Goal: Task Accomplishment & Management: Use online tool/utility

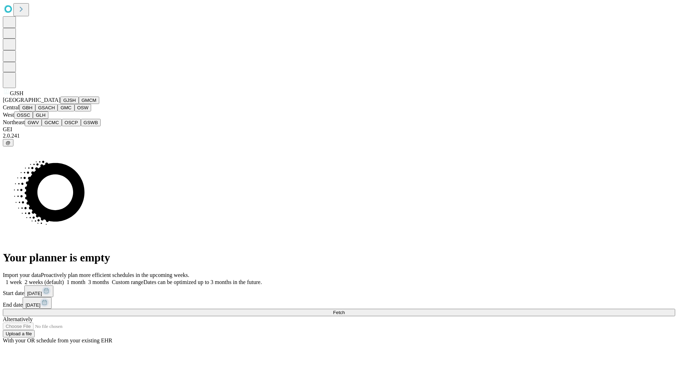
click at [60, 104] on button "GJSH" at bounding box center [69, 99] width 18 height 7
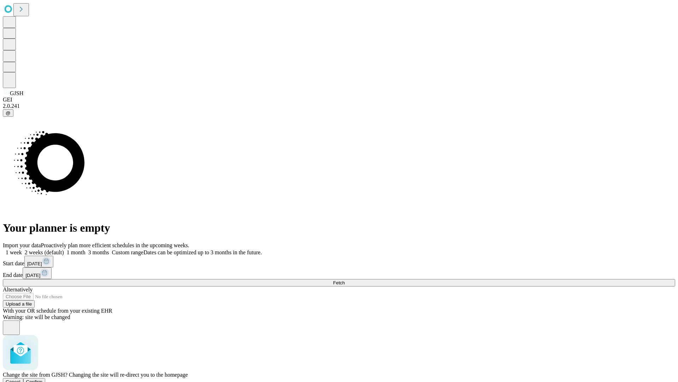
click at [43, 379] on span "Confirm" at bounding box center [34, 381] width 17 height 5
click at [64, 249] on label "2 weeks (default)" at bounding box center [43, 252] width 42 height 6
click at [345, 280] on span "Fetch" at bounding box center [339, 282] width 12 height 5
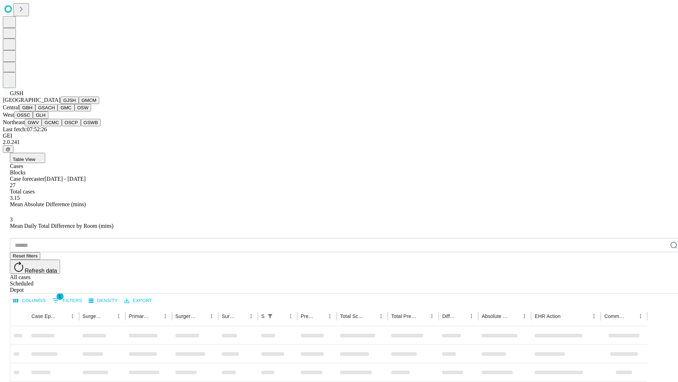
click at [79, 104] on button "GMCM" at bounding box center [89, 99] width 20 height 7
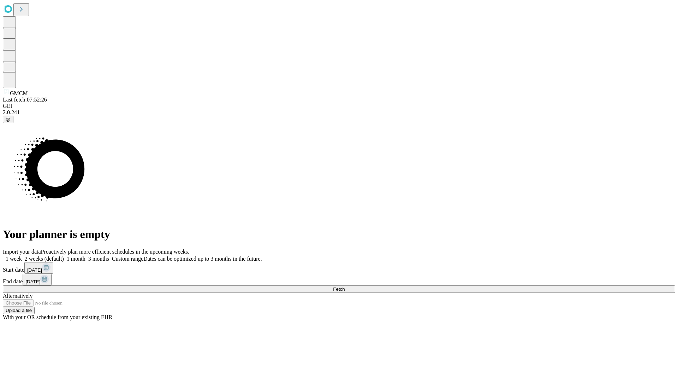
click at [64, 255] on label "2 weeks (default)" at bounding box center [43, 258] width 42 height 6
click at [345, 286] on span "Fetch" at bounding box center [339, 288] width 12 height 5
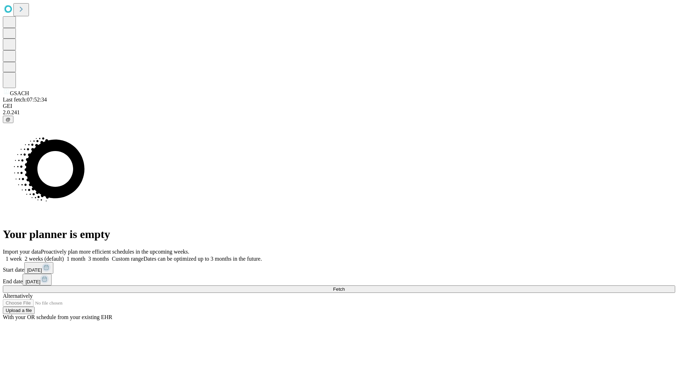
click at [64, 255] on label "2 weeks (default)" at bounding box center [43, 258] width 42 height 6
click at [345, 286] on span "Fetch" at bounding box center [339, 288] width 12 height 5
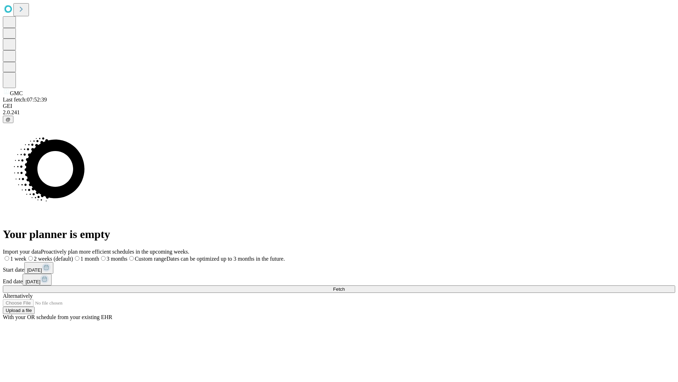
click at [345, 286] on span "Fetch" at bounding box center [339, 288] width 12 height 5
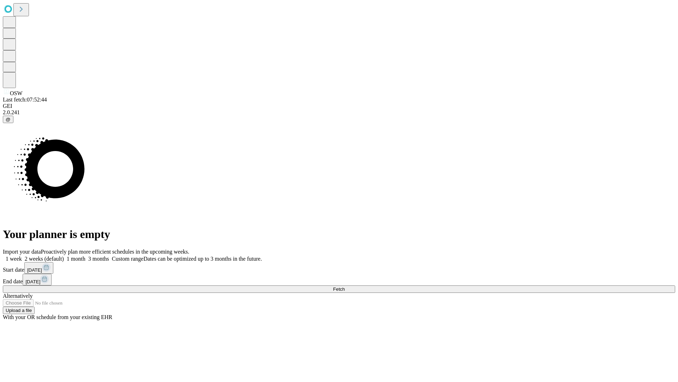
click at [345, 286] on span "Fetch" at bounding box center [339, 288] width 12 height 5
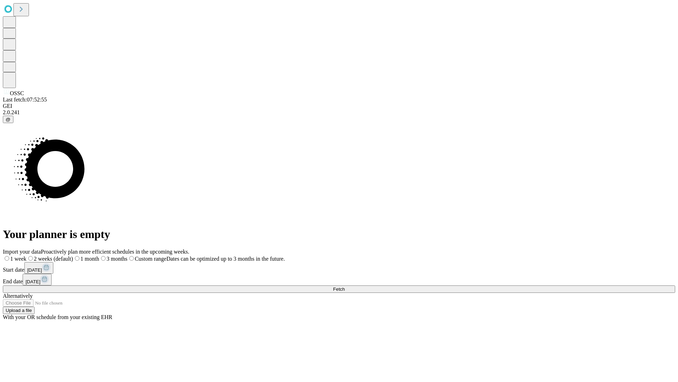
click at [73, 255] on label "2 weeks (default)" at bounding box center [50, 258] width 47 height 6
click at [345, 286] on span "Fetch" at bounding box center [339, 288] width 12 height 5
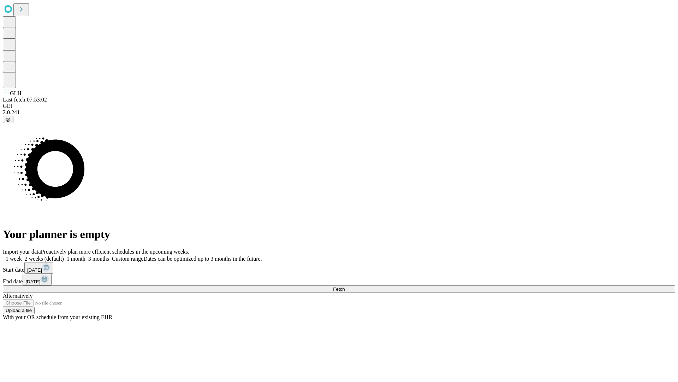
click at [64, 255] on label "2 weeks (default)" at bounding box center [43, 258] width 42 height 6
click at [345, 286] on span "Fetch" at bounding box center [339, 288] width 12 height 5
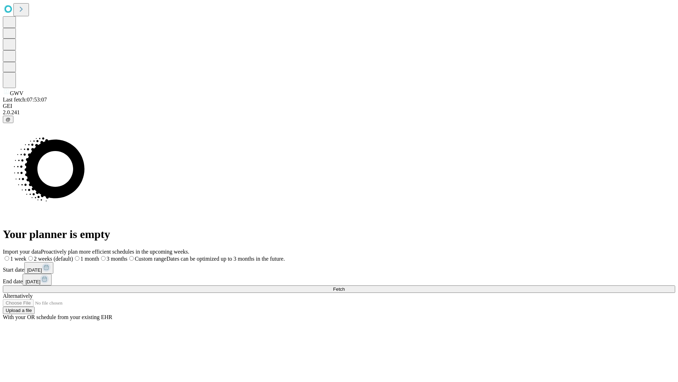
click at [73, 255] on label "2 weeks (default)" at bounding box center [50, 258] width 47 height 6
click at [345, 286] on span "Fetch" at bounding box center [339, 288] width 12 height 5
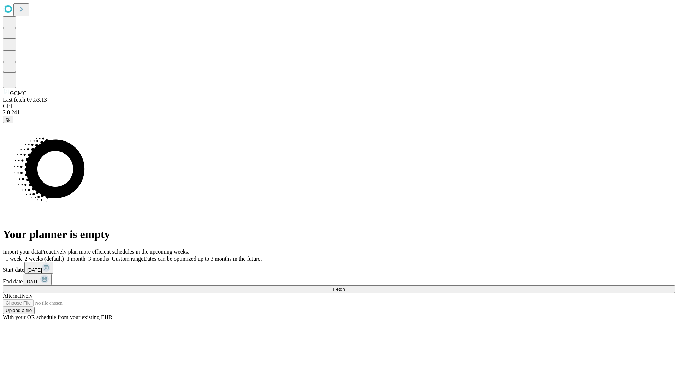
click at [64, 255] on label "2 weeks (default)" at bounding box center [43, 258] width 42 height 6
click at [345, 286] on span "Fetch" at bounding box center [339, 288] width 12 height 5
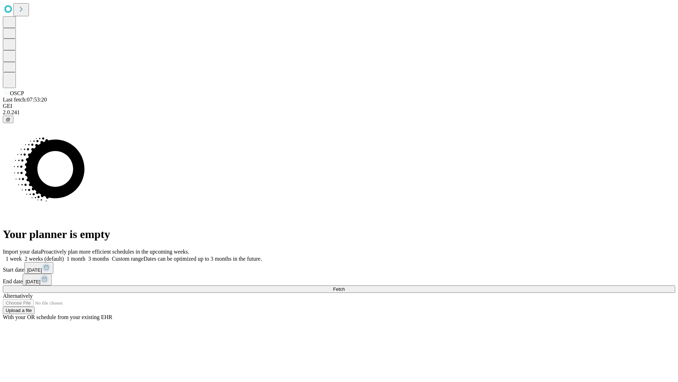
click at [64, 255] on label "2 weeks (default)" at bounding box center [43, 258] width 42 height 6
click at [345, 286] on span "Fetch" at bounding box center [339, 288] width 12 height 5
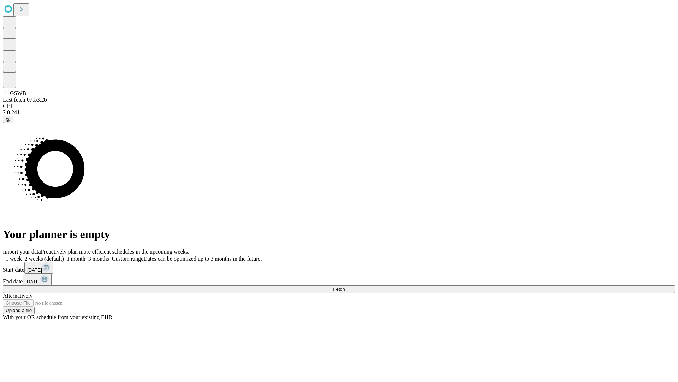
click at [345, 286] on span "Fetch" at bounding box center [339, 288] width 12 height 5
